Goal: Navigation & Orientation: Find specific page/section

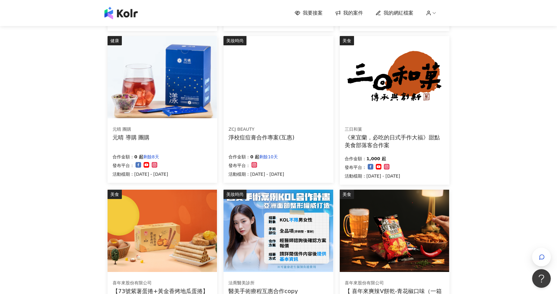
scroll to position [281, 0]
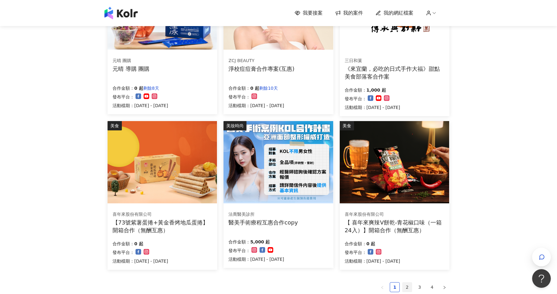
click at [408, 287] on link "2" at bounding box center [407, 287] width 9 height 9
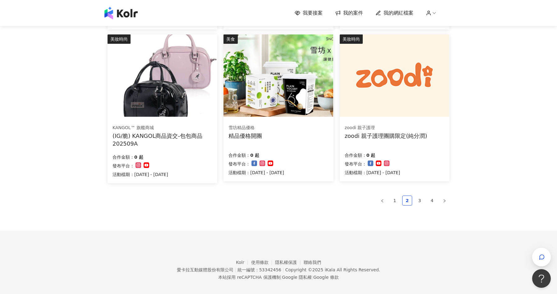
scroll to position [373, 0]
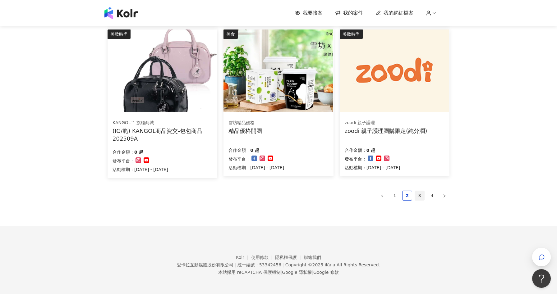
click at [423, 194] on link "3" at bounding box center [419, 195] width 9 height 9
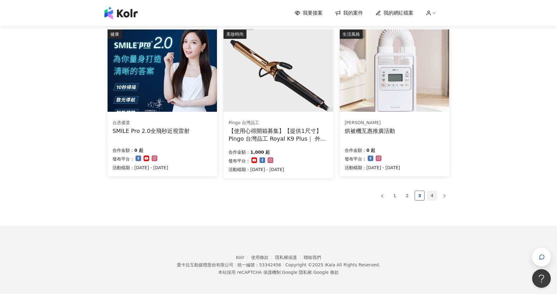
click at [431, 195] on link "4" at bounding box center [431, 195] width 9 height 9
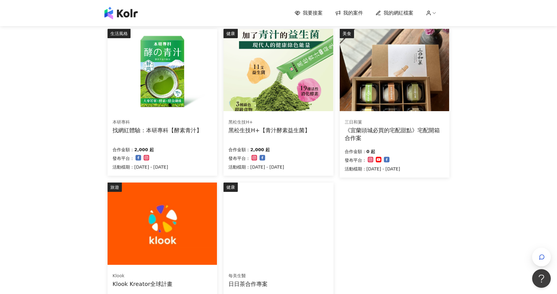
scroll to position [74, 0]
